Goal: Information Seeking & Learning: Understand process/instructions

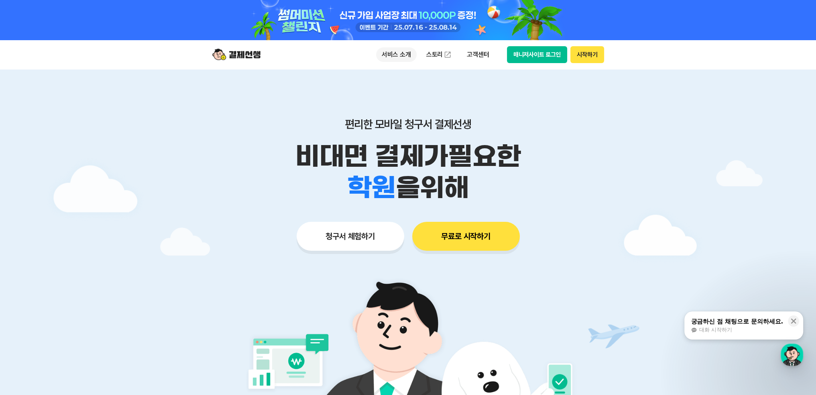
click at [389, 55] on p "서비스 소개" at bounding box center [396, 54] width 41 height 14
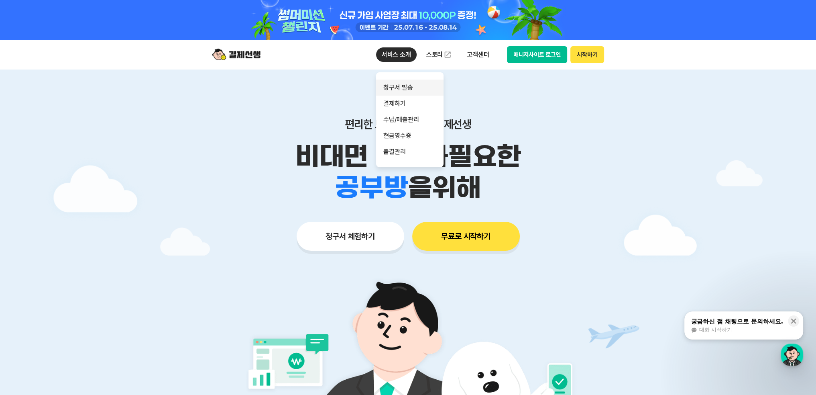
click at [395, 92] on link "청구서 발송" at bounding box center [409, 87] width 67 height 16
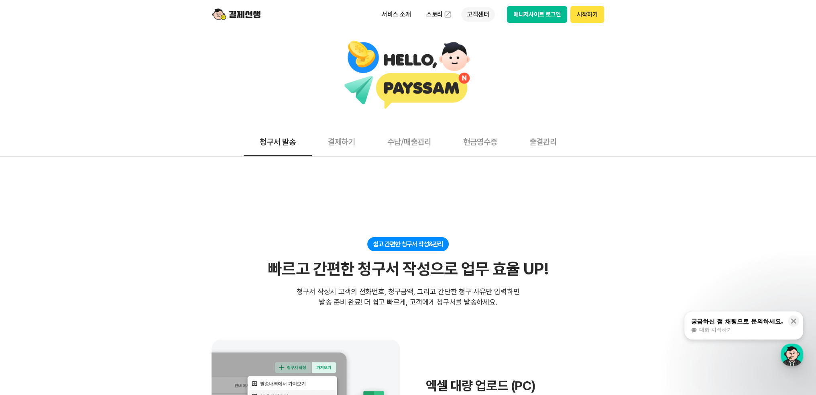
click at [487, 10] on p "고객센터" at bounding box center [477, 14] width 33 height 14
click at [476, 45] on link "자주 묻는 질문" at bounding box center [494, 47] width 67 height 16
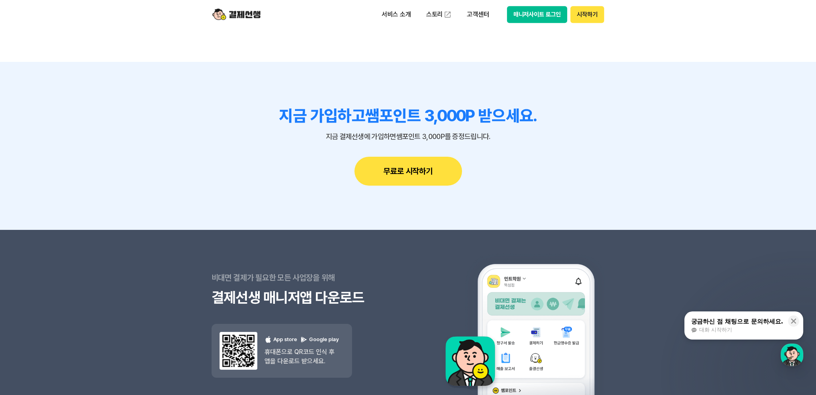
scroll to position [535, 0]
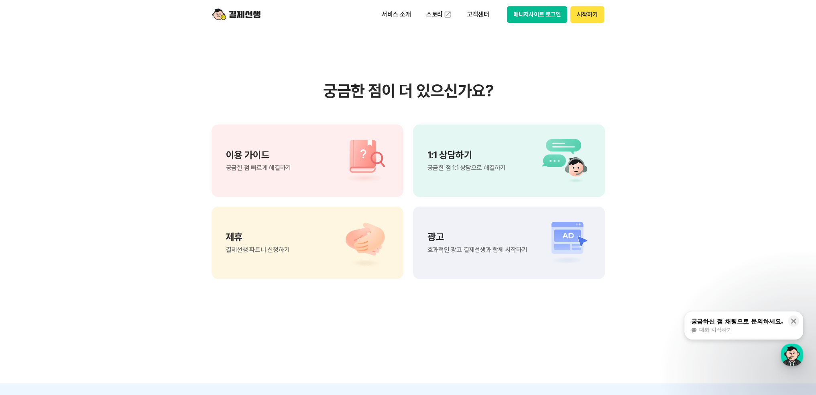
click at [327, 172] on div "이용 가이드 궁금한 점 빠르게 해결하기" at bounding box center [308, 160] width 192 height 72
